Goal: Register for event/course

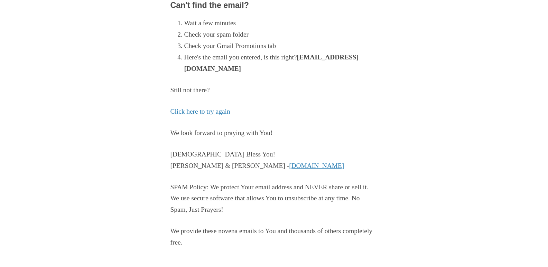
scroll to position [154, 0]
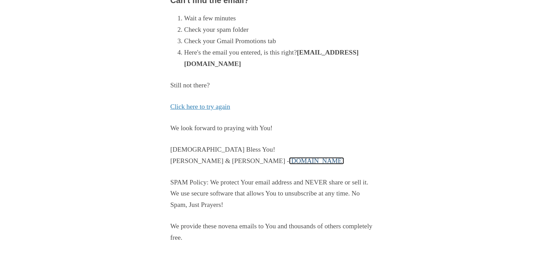
click at [289, 161] on link "[DOMAIN_NAME]" at bounding box center [316, 160] width 55 height 7
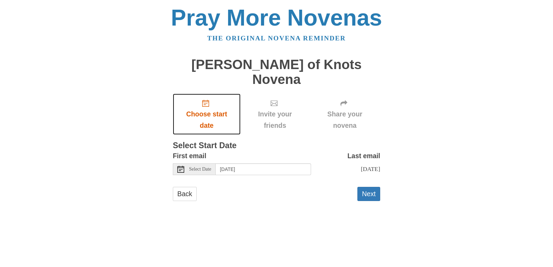
click at [213, 109] on span "Choose start date" at bounding box center [207, 120] width 54 height 23
click at [181, 166] on icon at bounding box center [180, 169] width 7 height 7
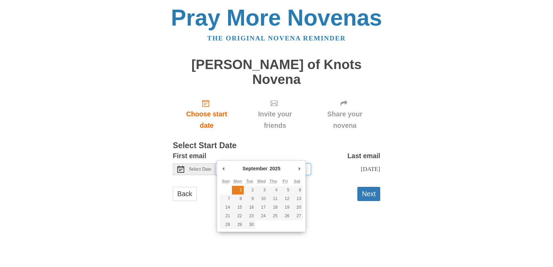
type input "[DATE]"
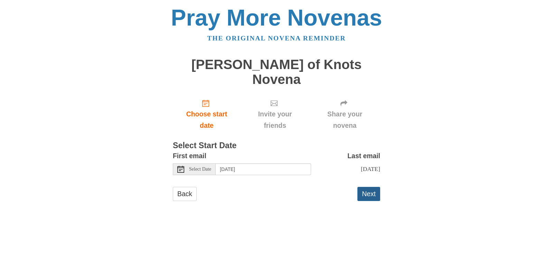
click at [370, 187] on button "Next" at bounding box center [368, 194] width 23 height 14
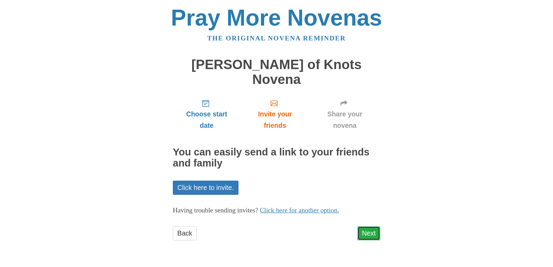
click at [364, 226] on link "Next" at bounding box center [368, 233] width 23 height 14
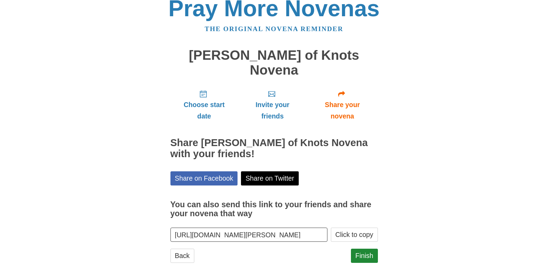
scroll to position [10, 0]
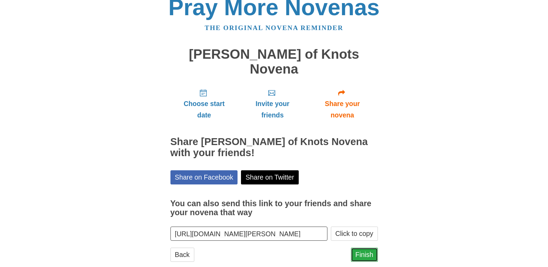
click at [360, 248] on link "Finish" at bounding box center [364, 255] width 27 height 14
